Goal: Transaction & Acquisition: Purchase product/service

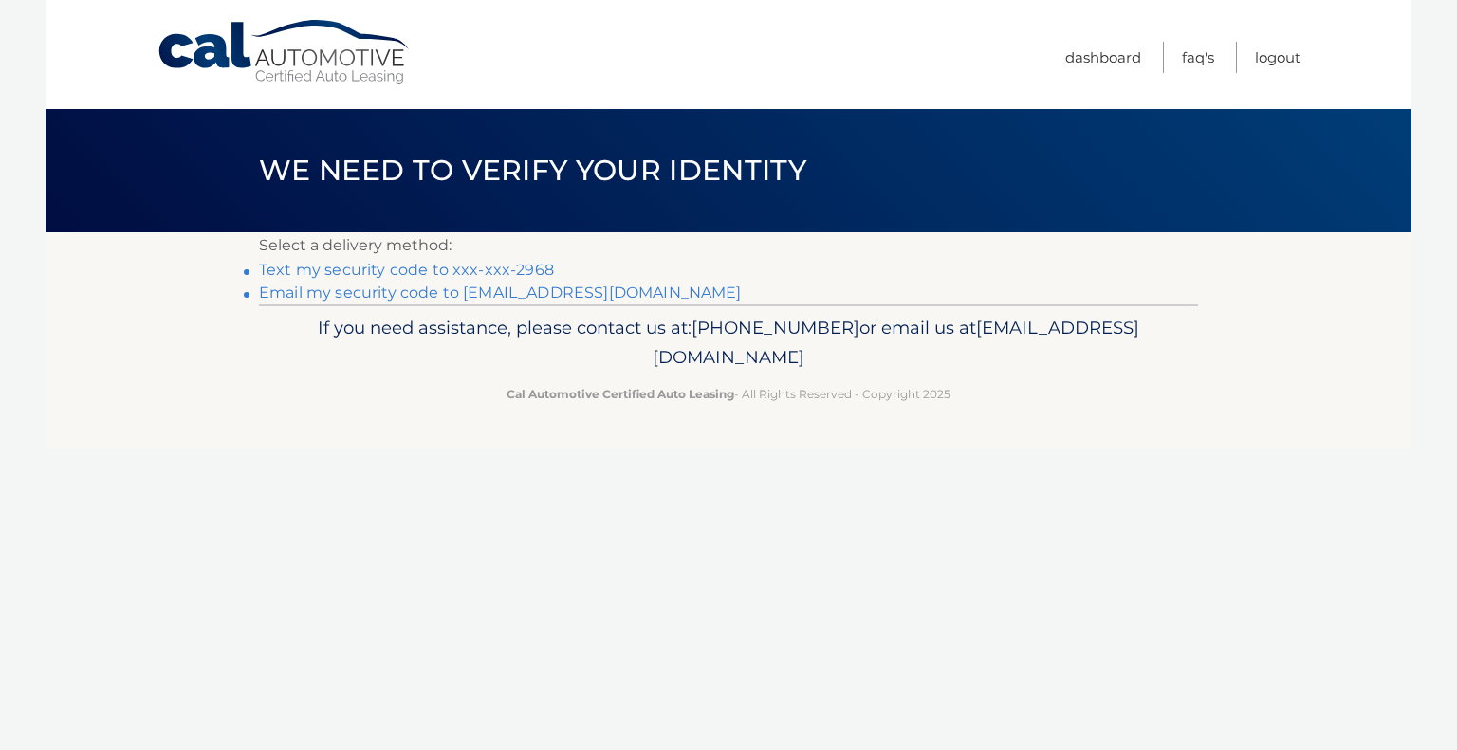
click at [318, 267] on link "Text my security code to xxx-xxx-2968" at bounding box center [406, 270] width 295 height 18
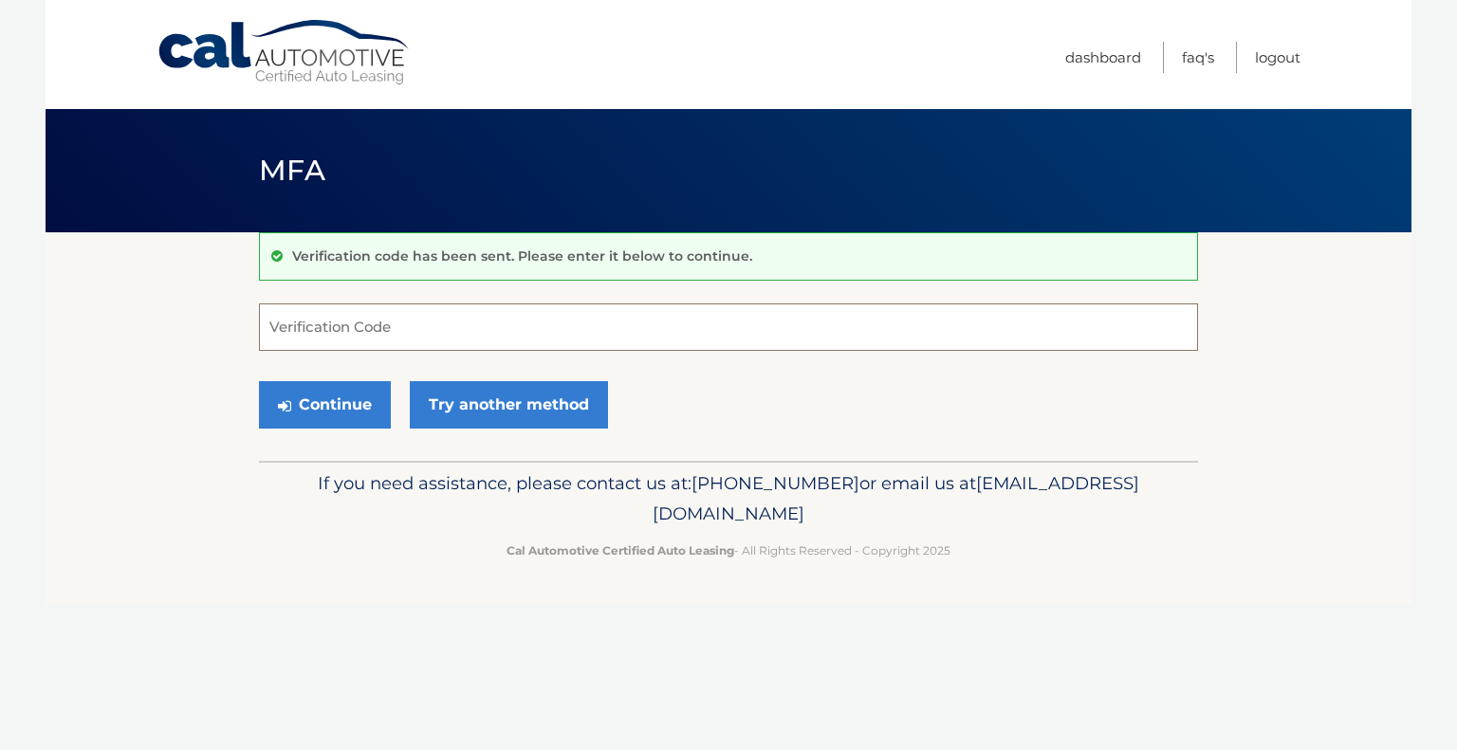
click at [347, 342] on input "Verification Code" at bounding box center [728, 326] width 939 height 47
type input "977537"
click at [319, 397] on button "Continue" at bounding box center [325, 404] width 132 height 47
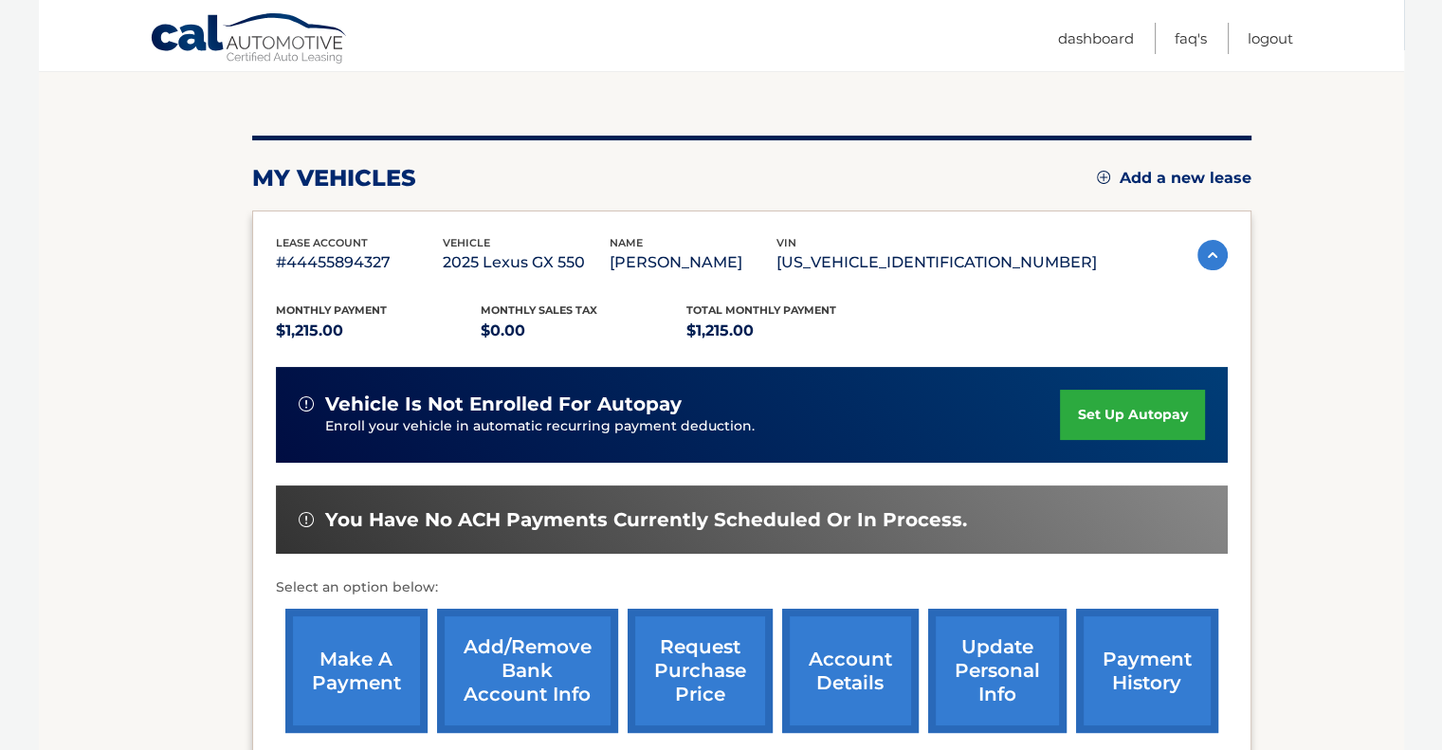
scroll to position [250, 0]
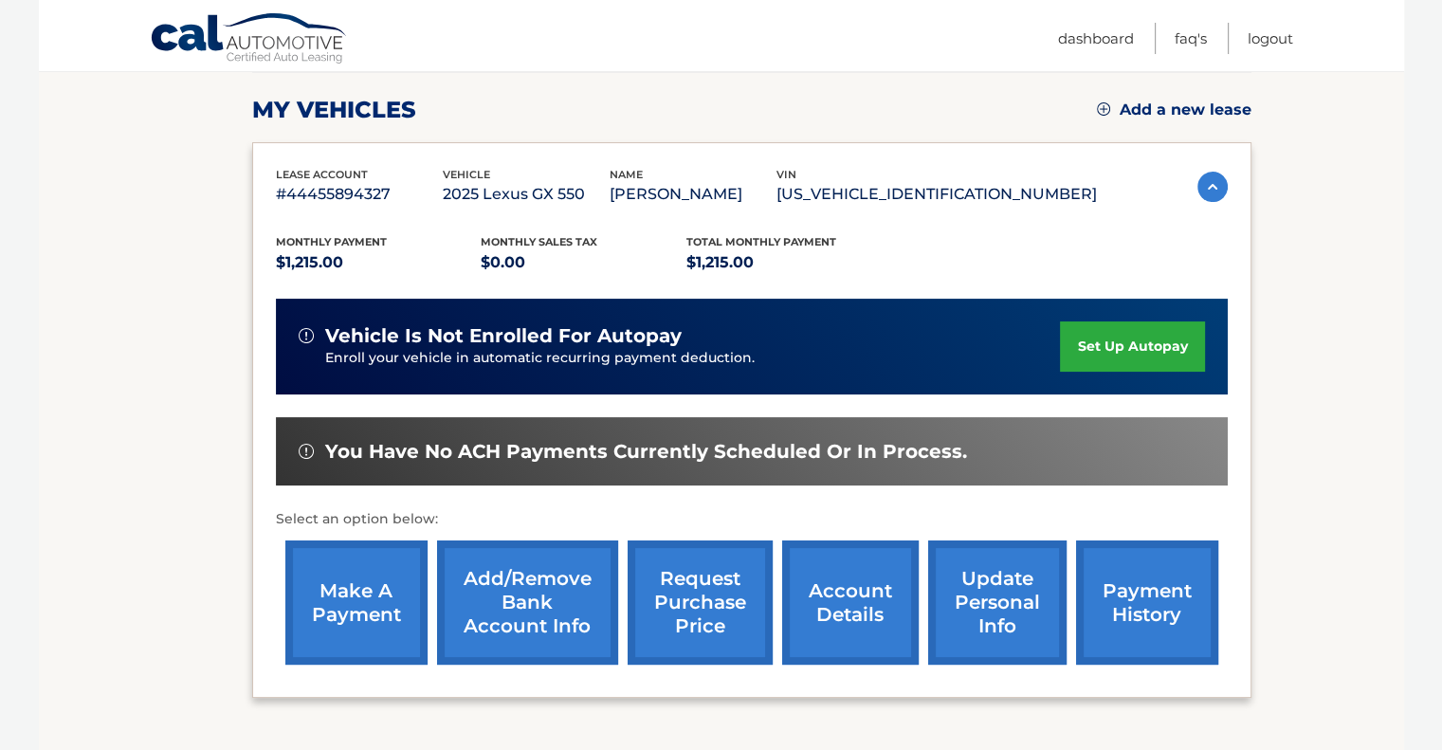
click at [359, 607] on link "make a payment" at bounding box center [356, 603] width 142 height 124
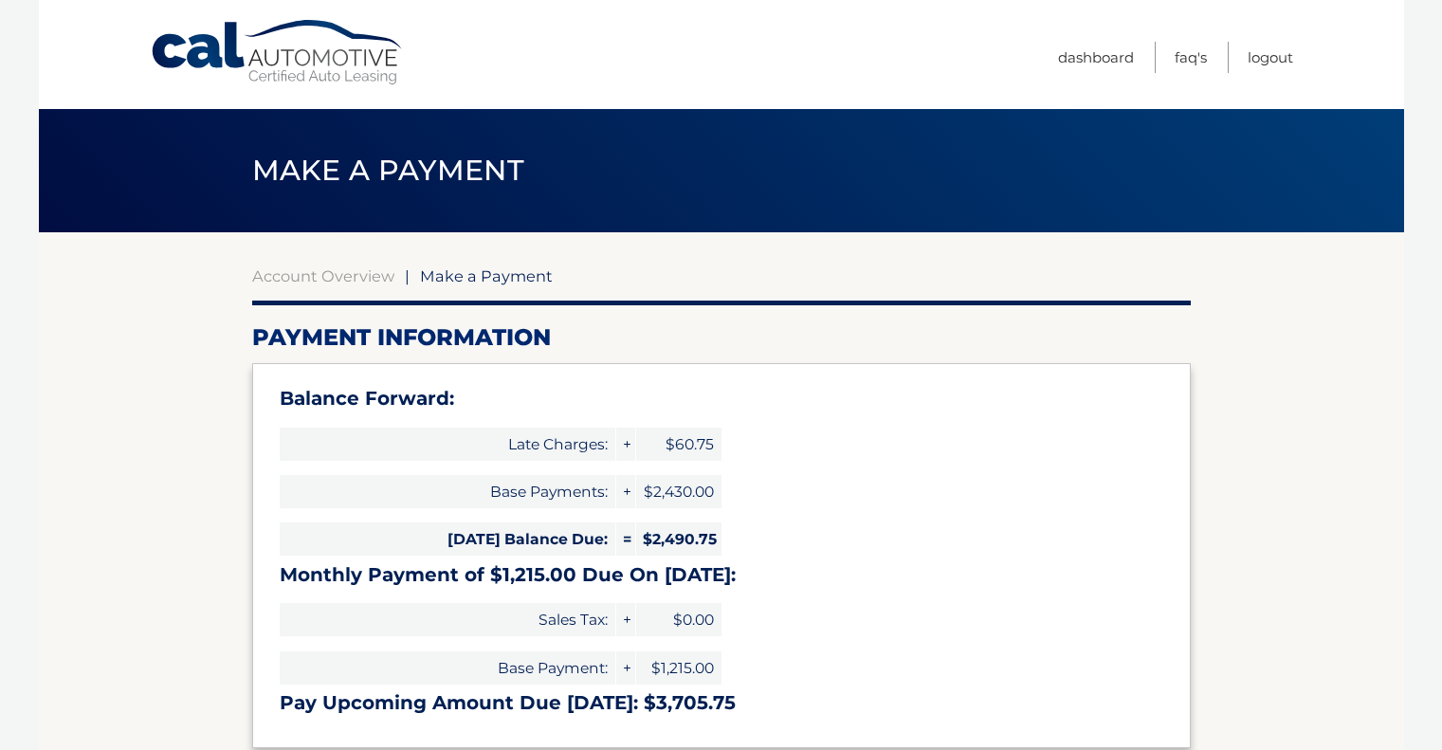
select select "YjI0OTA0YTctMDEwZS00NGE4LThiNzEtMTA5ZjA3N2I0MGUx"
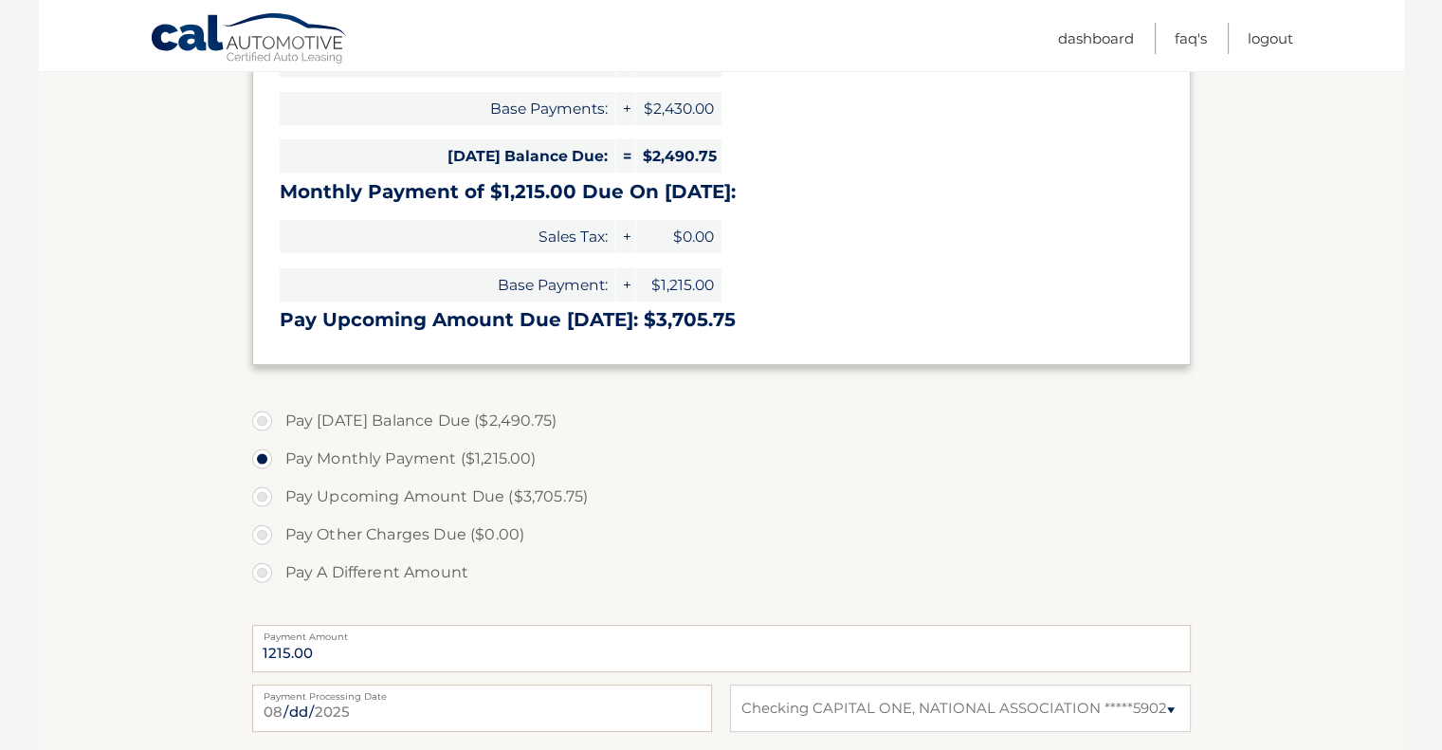
scroll to position [385, 0]
click at [268, 412] on label "Pay Today's Balance Due ($2,490.75)" at bounding box center [721, 419] width 939 height 38
click at [268, 412] on input "Pay Today's Balance Due ($2,490.75)" at bounding box center [269, 415] width 19 height 30
radio input "true"
type input "2490.75"
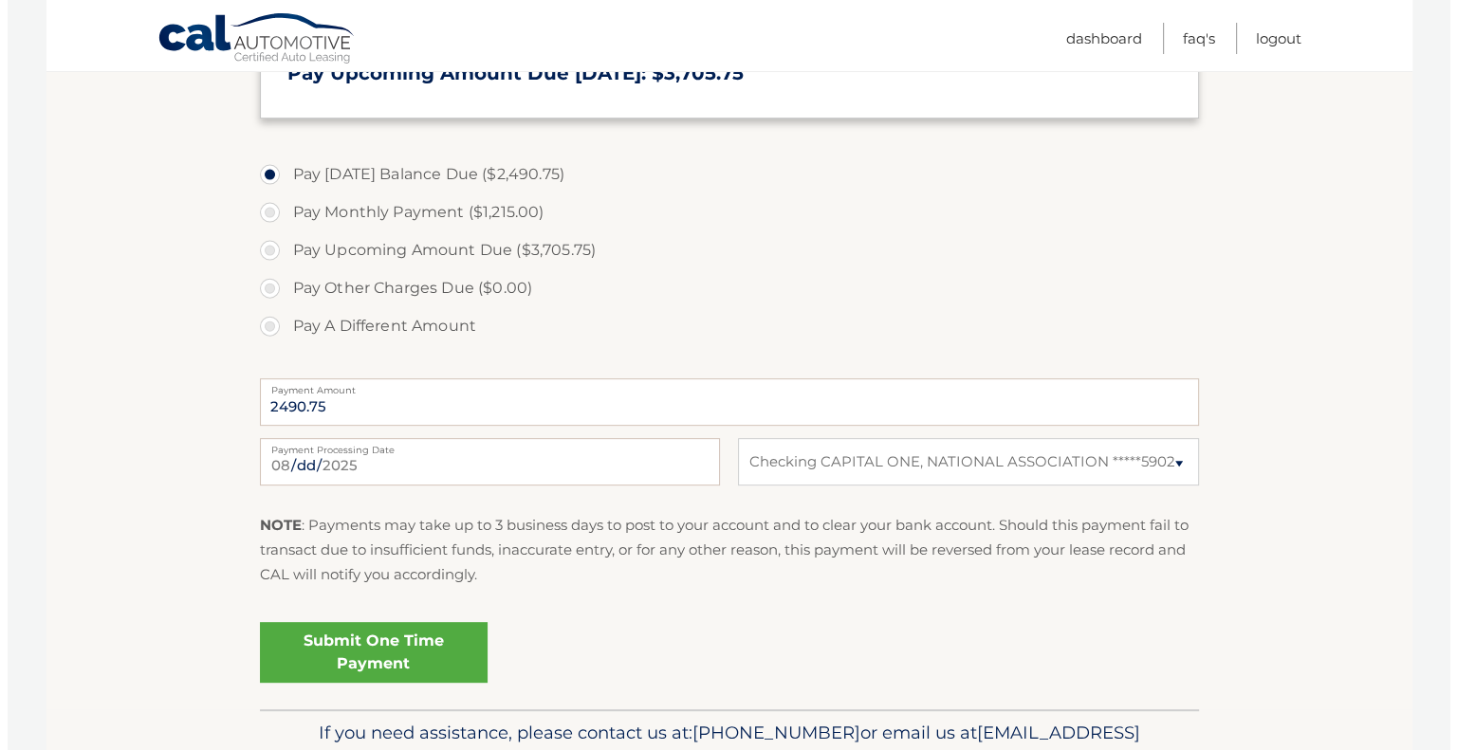
scroll to position [628, 0]
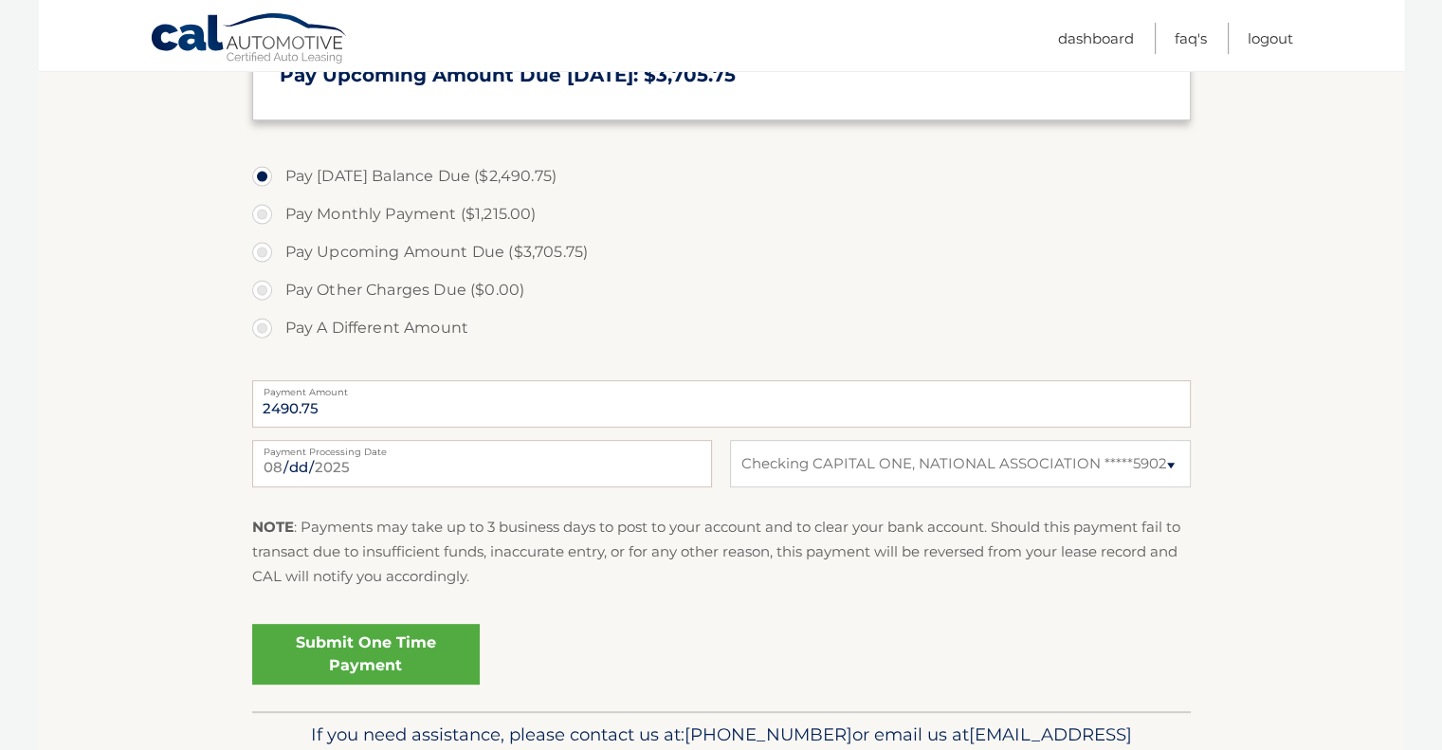
click at [420, 648] on link "Submit One Time Payment" at bounding box center [366, 654] width 228 height 61
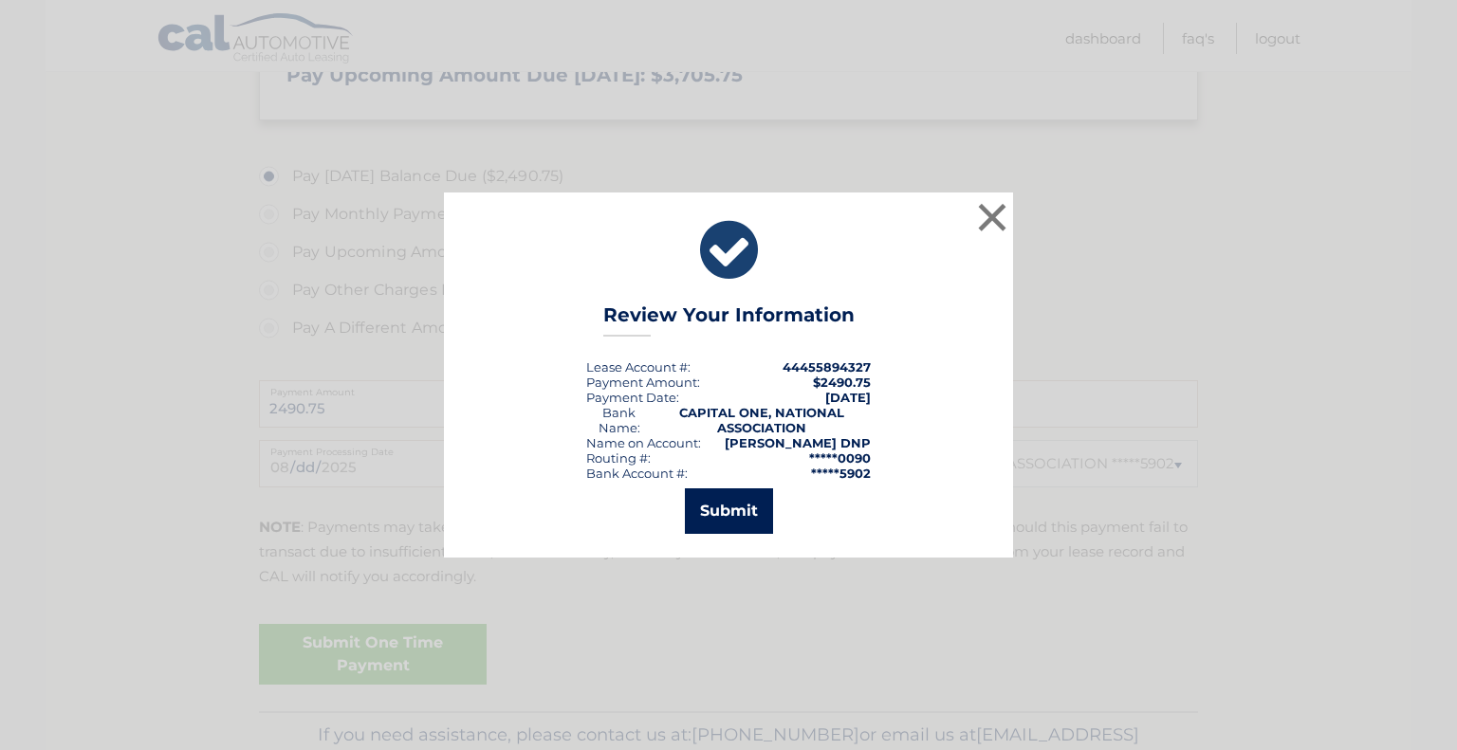
click at [729, 515] on button "Submit" at bounding box center [729, 511] width 88 height 46
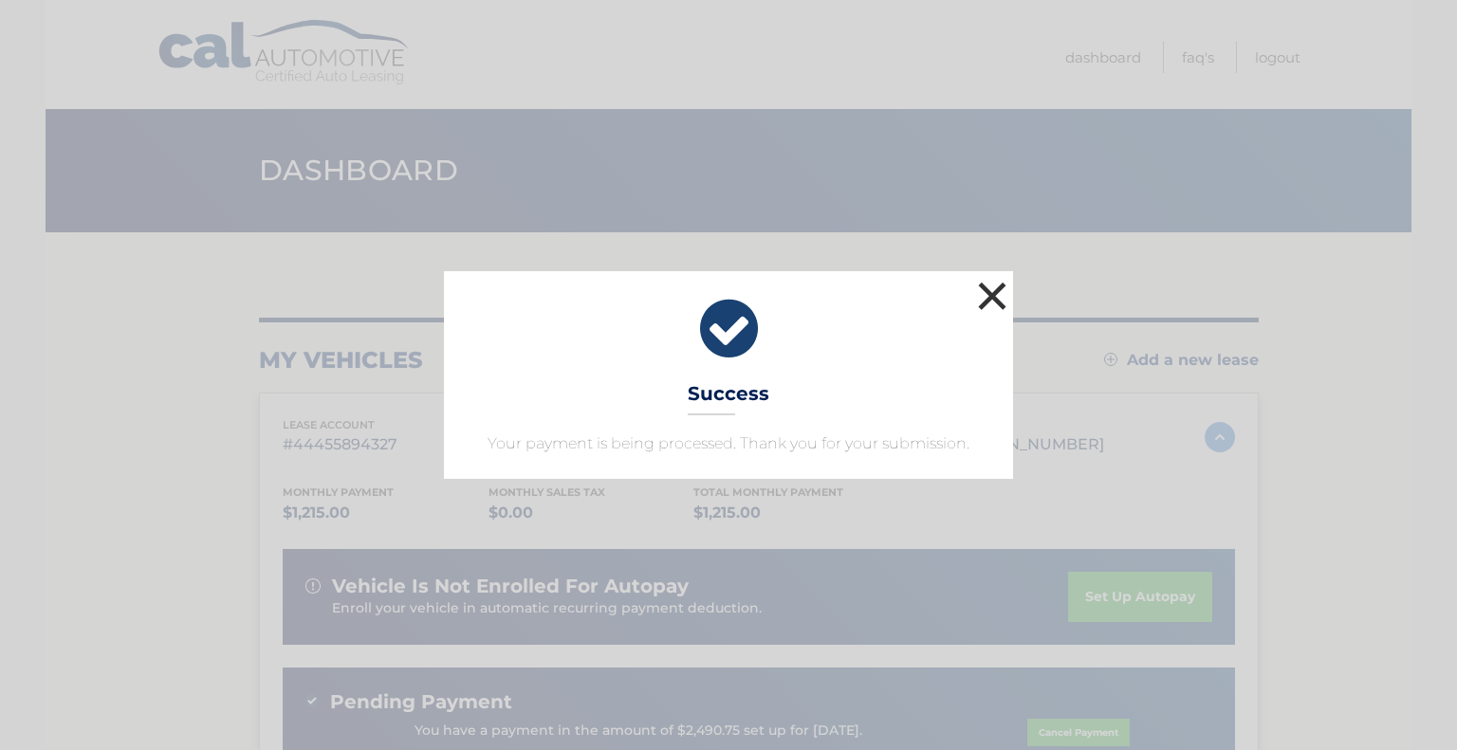
click at [996, 299] on button "×" at bounding box center [992, 296] width 38 height 38
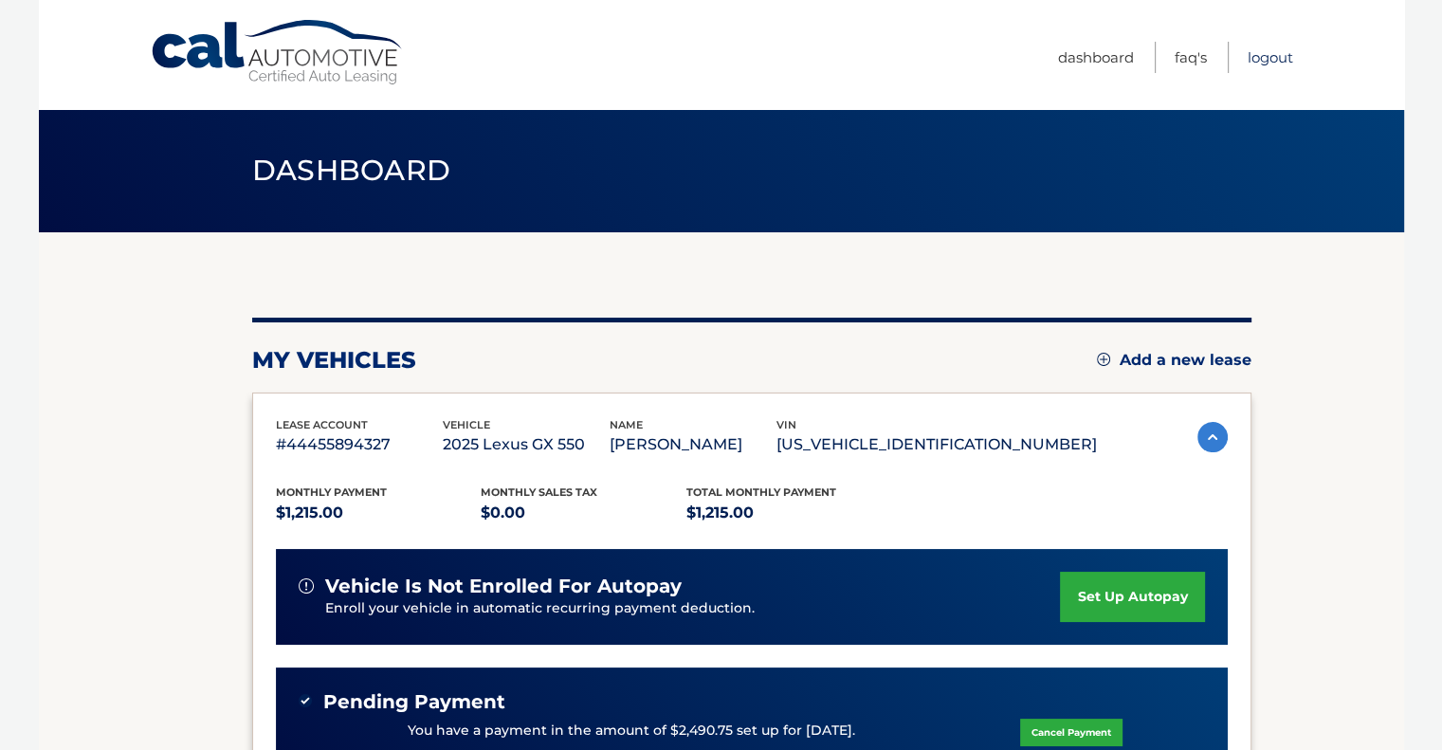
click at [1271, 56] on link "Logout" at bounding box center [1271, 57] width 46 height 31
